Goal: Task Accomplishment & Management: Manage account settings

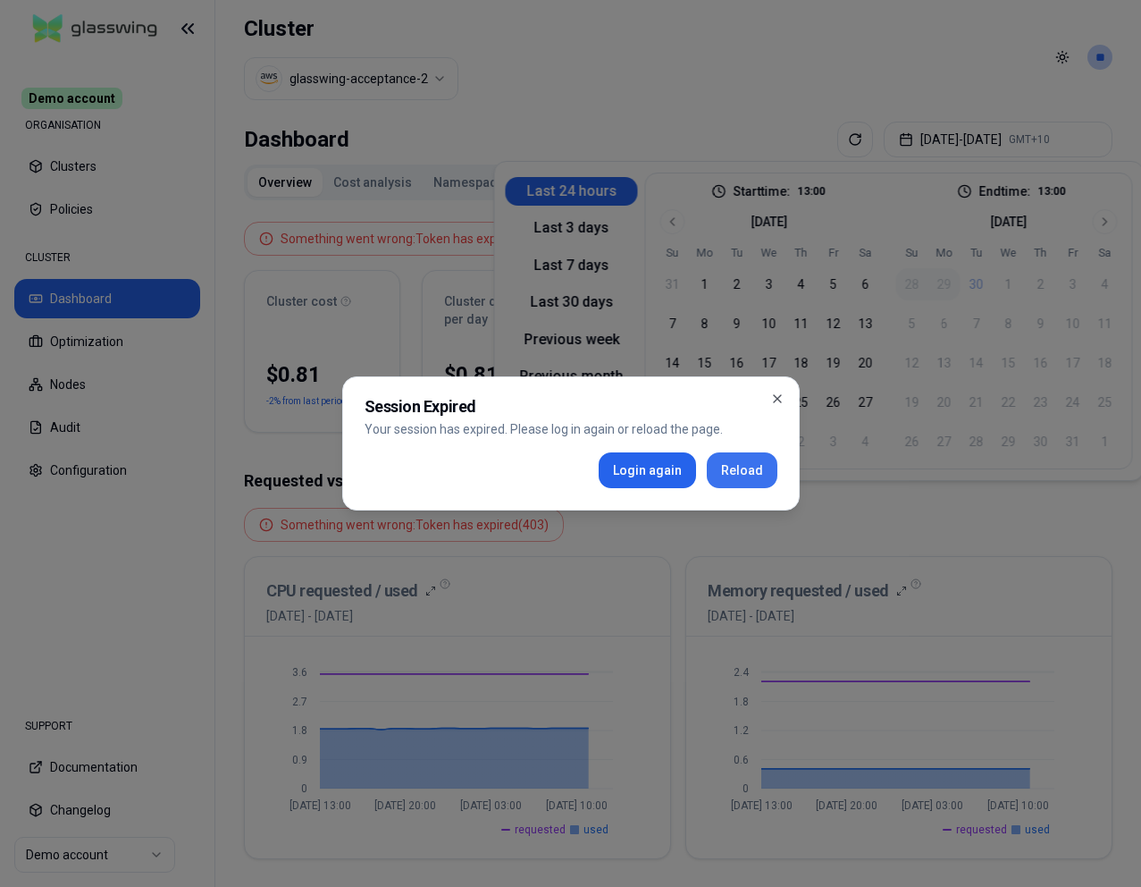
click at [753, 457] on button "Reload" at bounding box center [742, 470] width 71 height 36
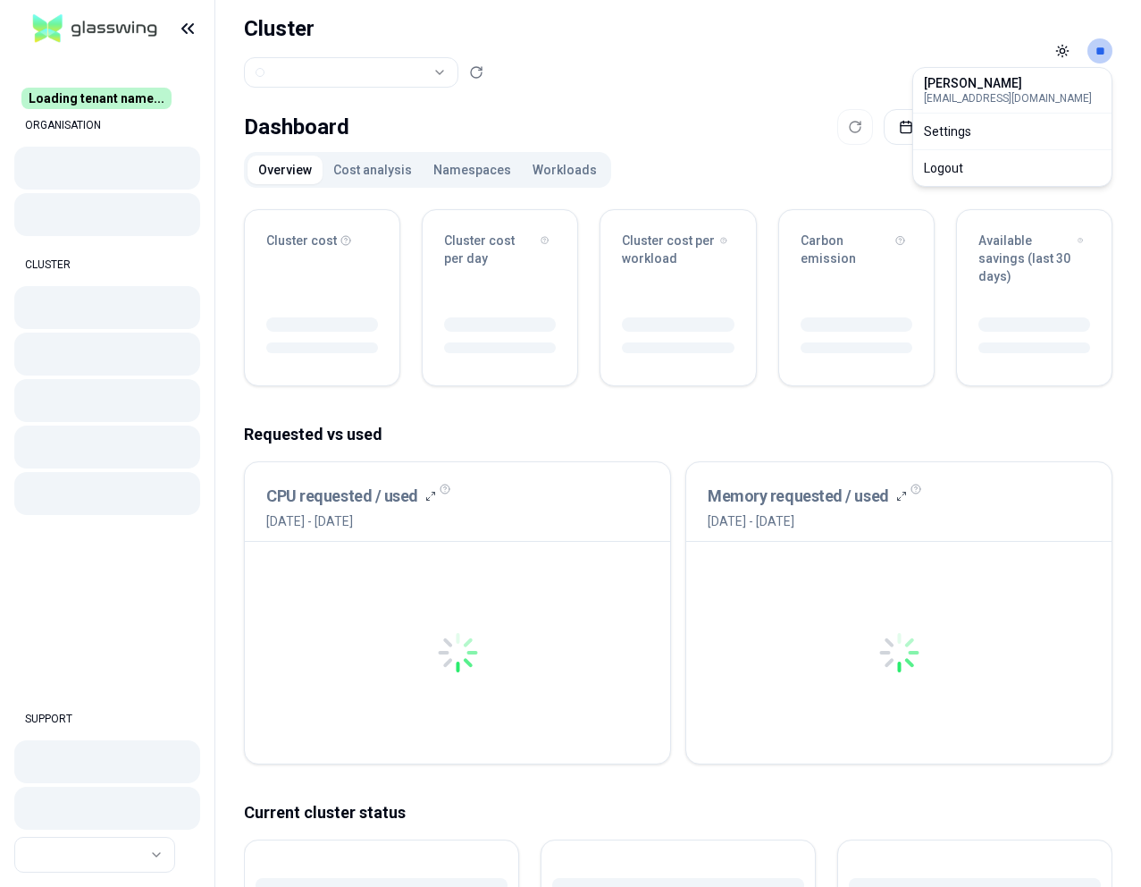
click at [1103, 43] on html "Loading tenant name... ORGANISATION CLUSTER SUPPORT Cluster Toggle theme ** Das…" at bounding box center [570, 443] width 1141 height 887
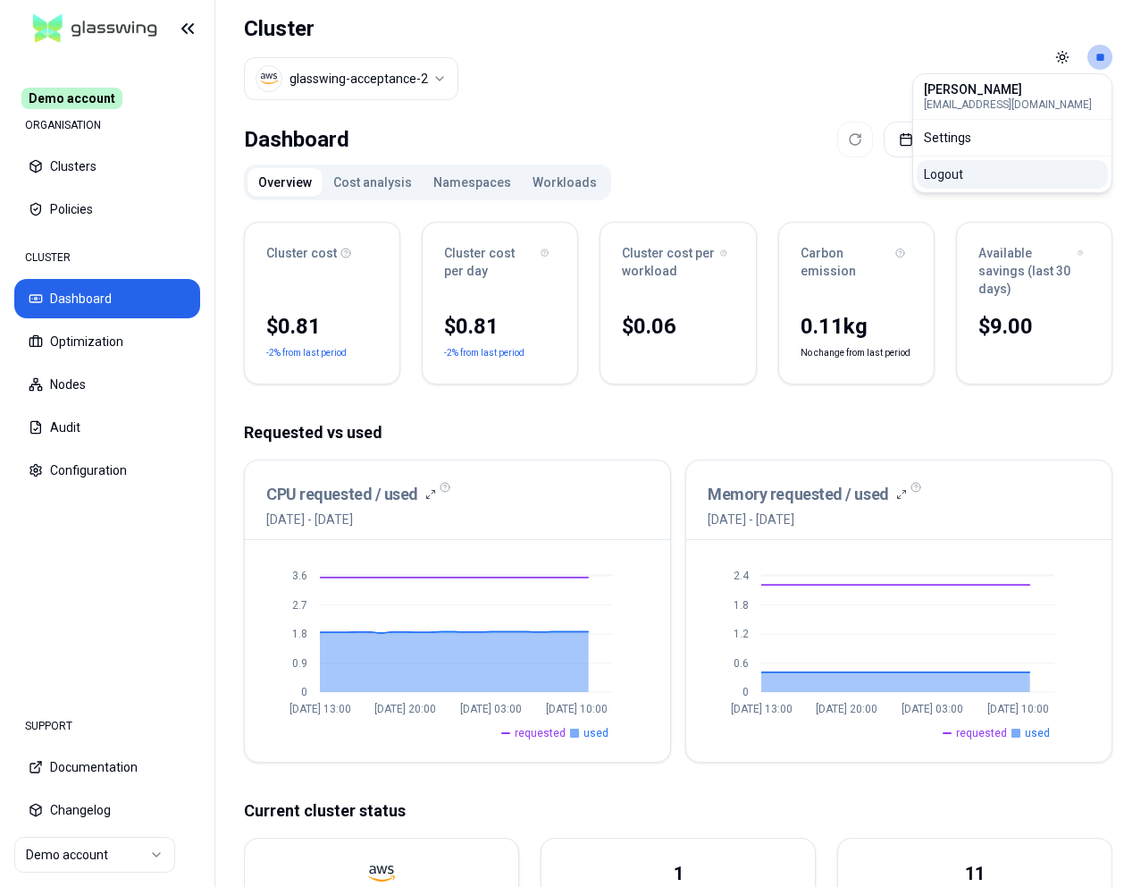
click at [977, 170] on div "Logout" at bounding box center [1012, 174] width 191 height 29
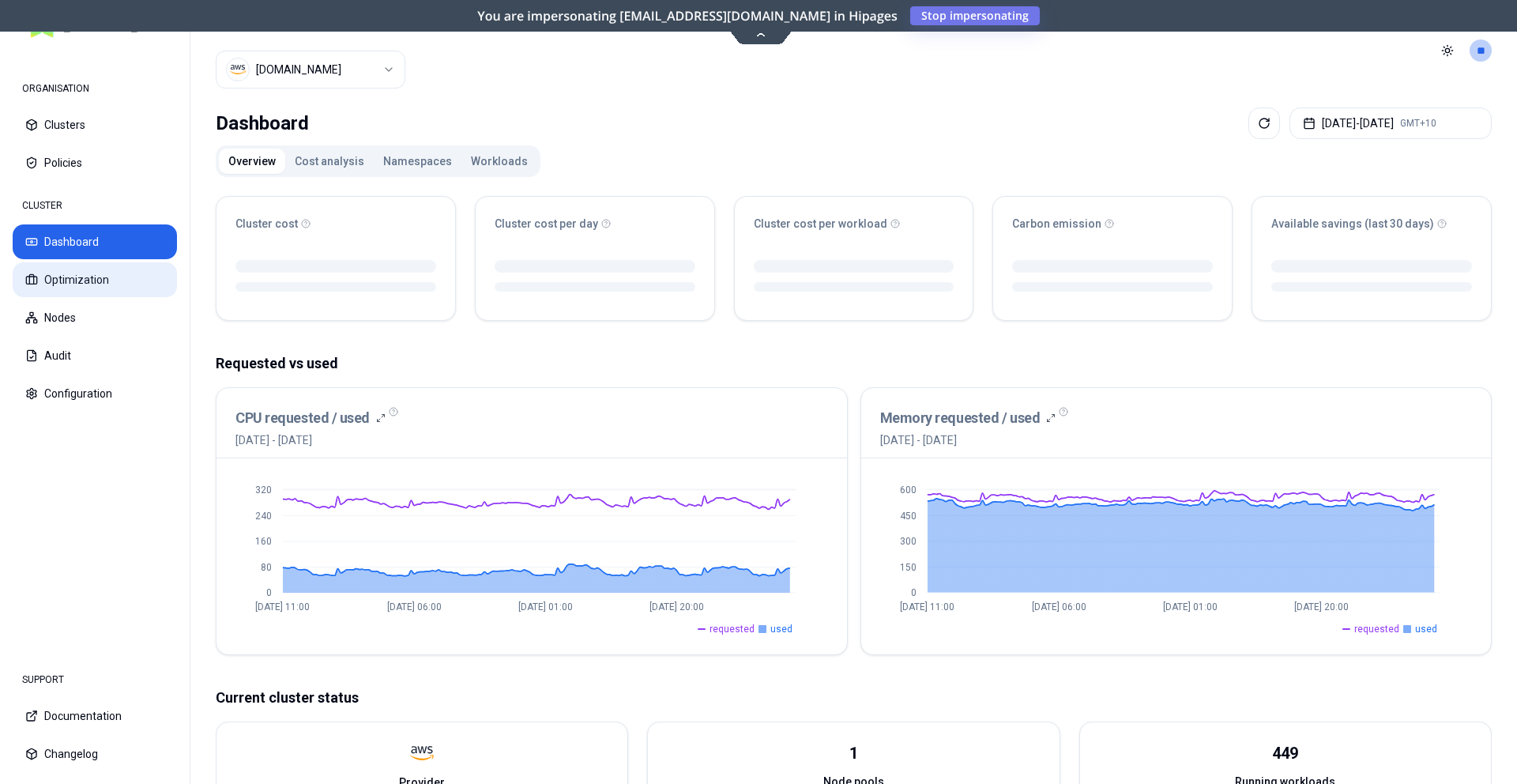
click at [115, 278] on button "Optimization" at bounding box center [95, 279] width 164 height 34
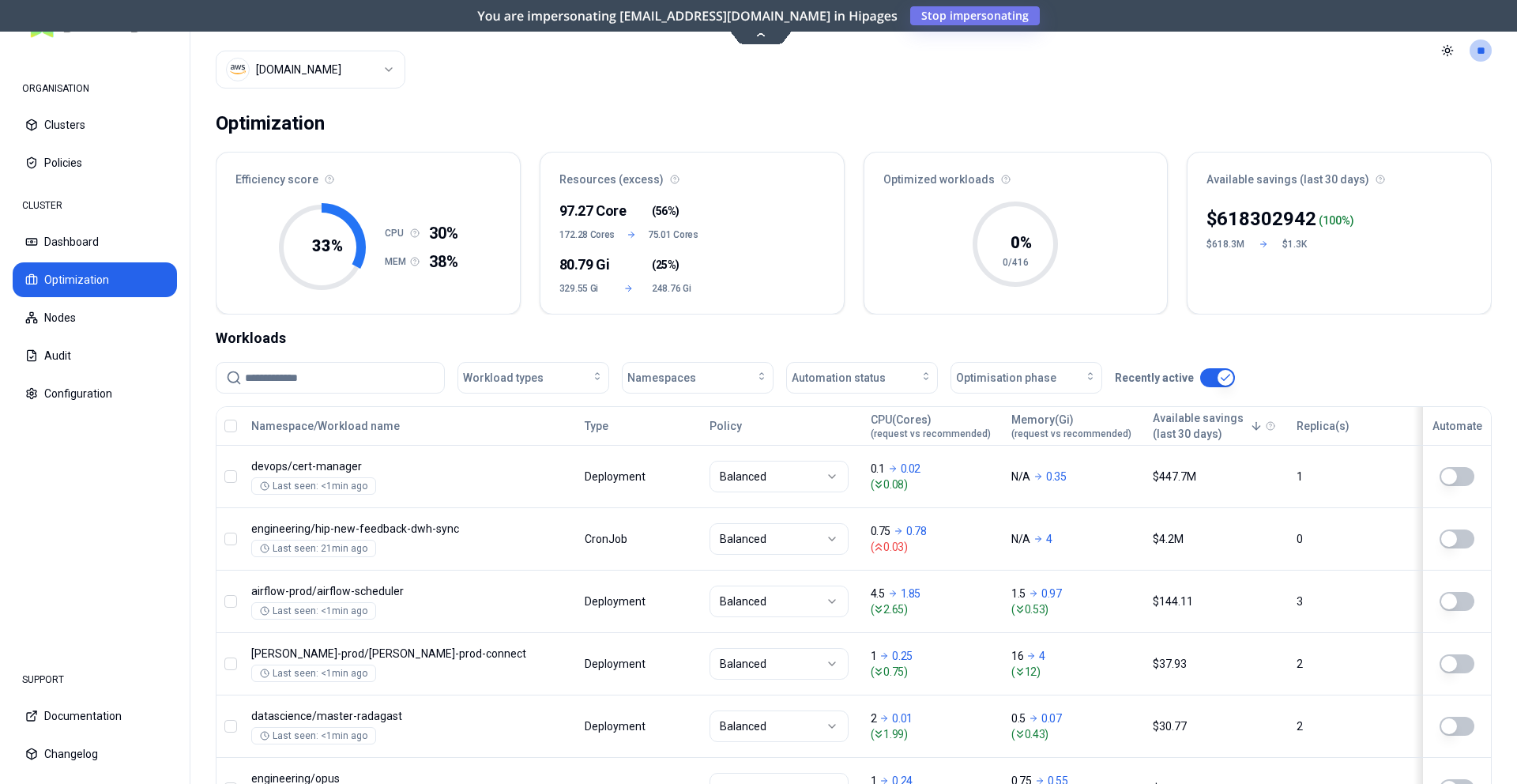
click at [329, 72] on html "ORGANISATION Clusters Policies CLUSTER Dashboard Optimization Nodes Audit Confi…" at bounding box center [758, 392] width 1517 height 784
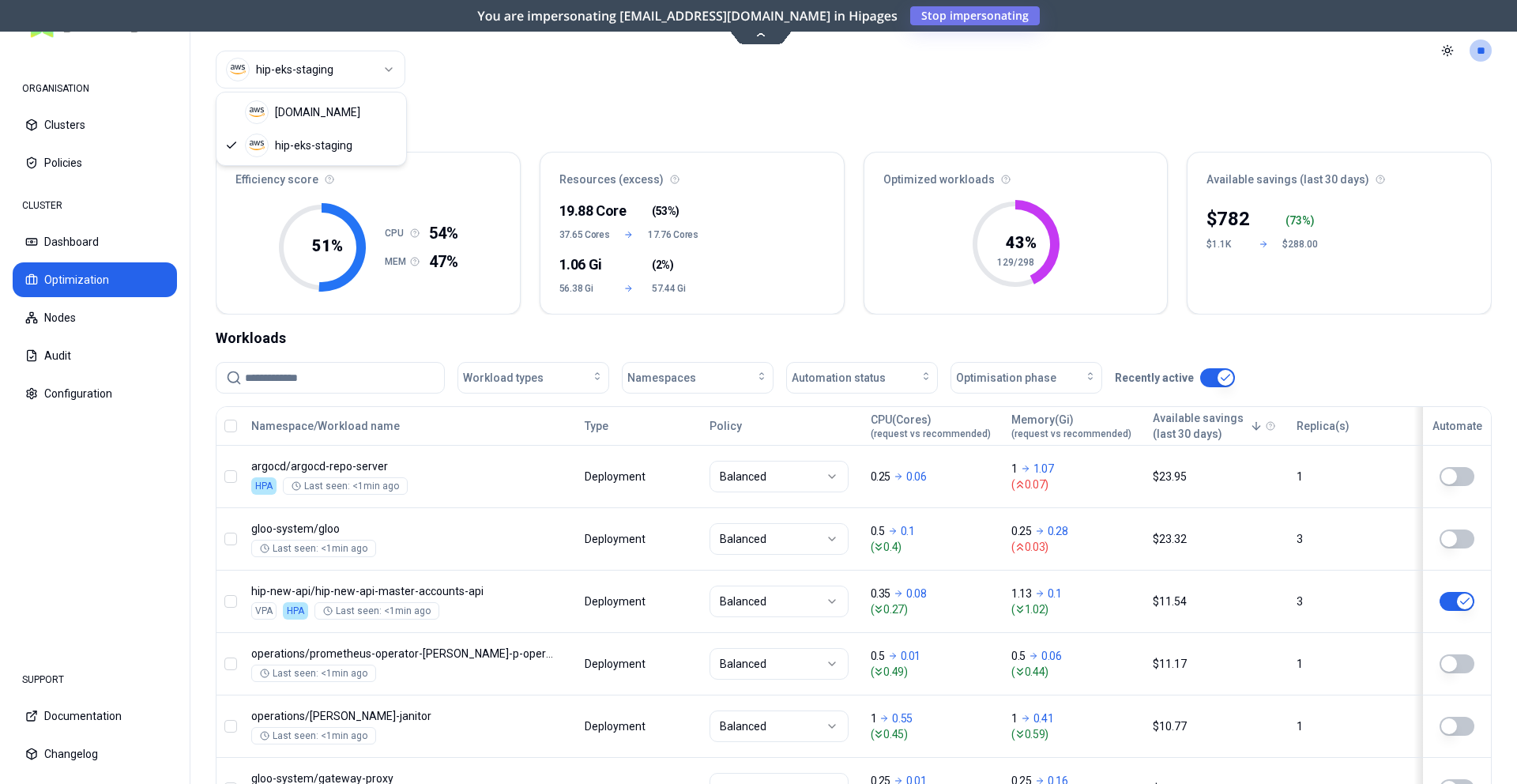
click at [340, 81] on html "ORGANISATION Clusters Policies CLUSTER Dashboard Optimization Nodes Audit Confi…" at bounding box center [758, 392] width 1517 height 784
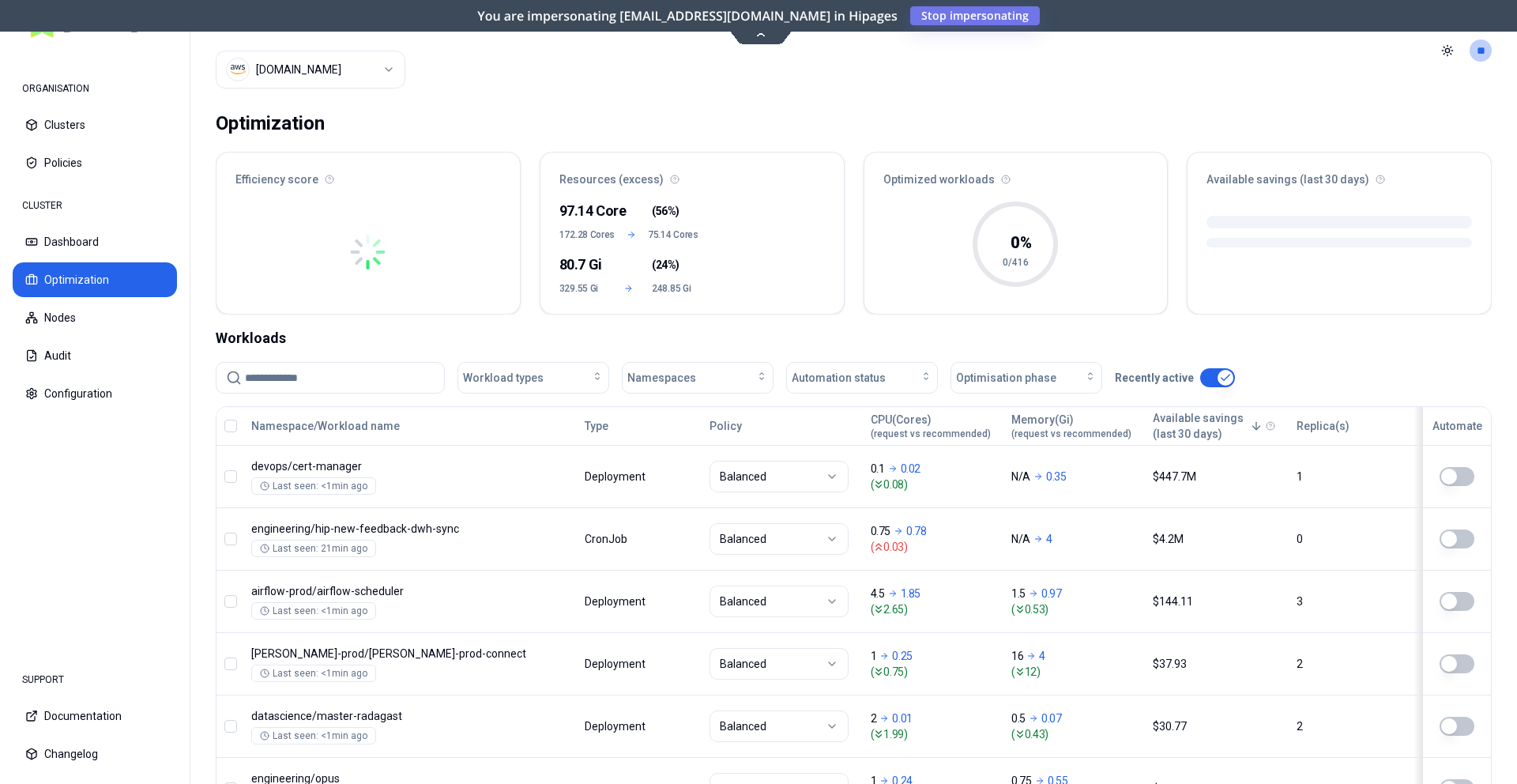
click at [324, 68] on html "ORGANISATION Clusters Policies CLUSTER Dashboard Optimization Nodes Audit Confi…" at bounding box center [758, 392] width 1517 height 784
click at [590, 107] on html "ORGANISATION Clusters Policies CLUSTER Dashboard Optimization Nodes Audit Confi…" at bounding box center [758, 392] width 1517 height 784
click at [0, 0] on span "Stop impersonating" at bounding box center [0, 0] width 0 height 0
